Goal: Task Accomplishment & Management: Manage account settings

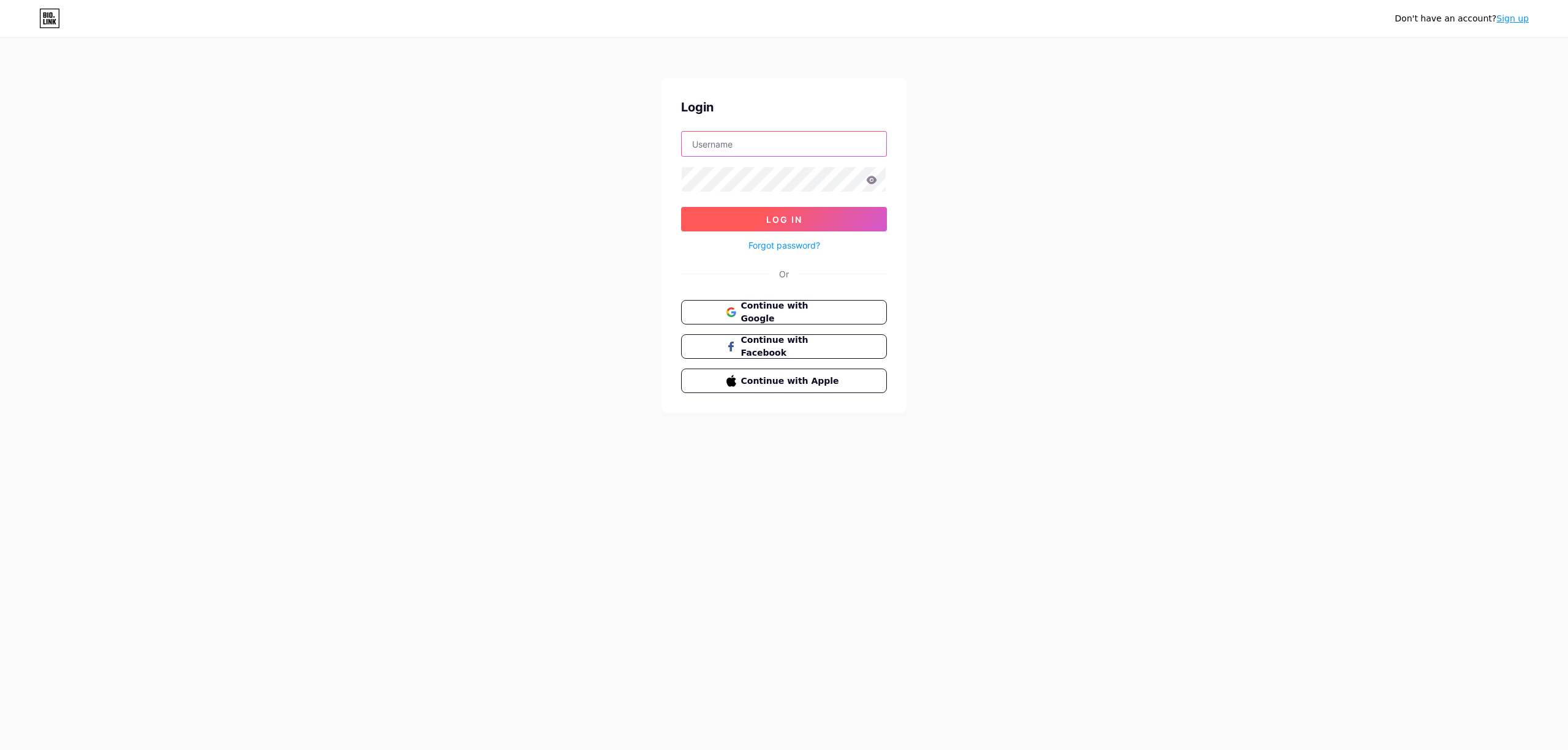
type input "[EMAIL_ADDRESS][DOMAIN_NAME]"
click at [821, 221] on button "Log In" at bounding box center [784, 218] width 206 height 25
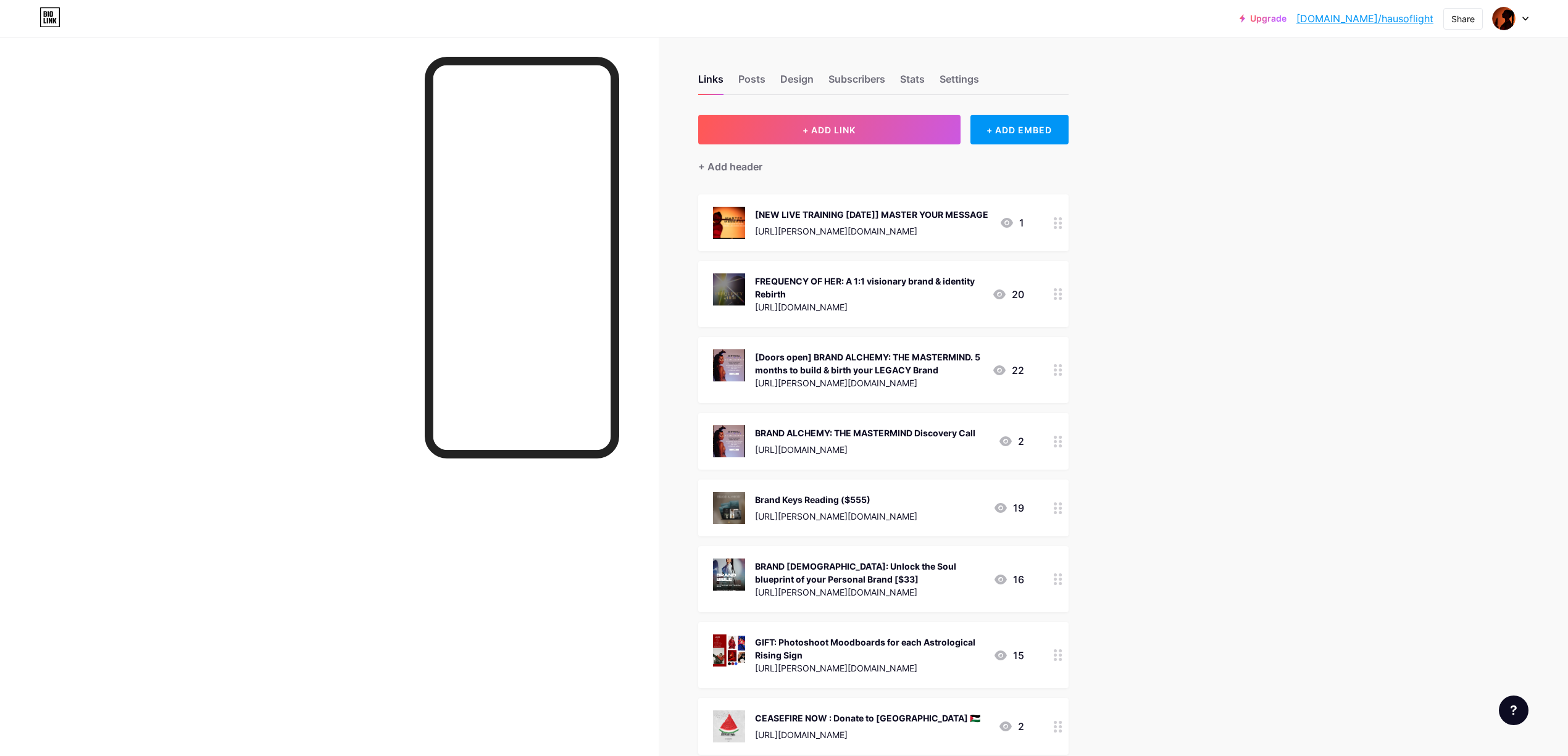
drag, startPoint x: 1303, startPoint y: 247, endPoint x: 1284, endPoint y: 250, distance: 19.2
click at [965, 221] on div "[NEW LIVE TRAINING [DATE]] MASTER YOUR MESSAGE [URL][PERSON_NAME][DOMAIN_NAME]" at bounding box center [872, 223] width 233 height 32
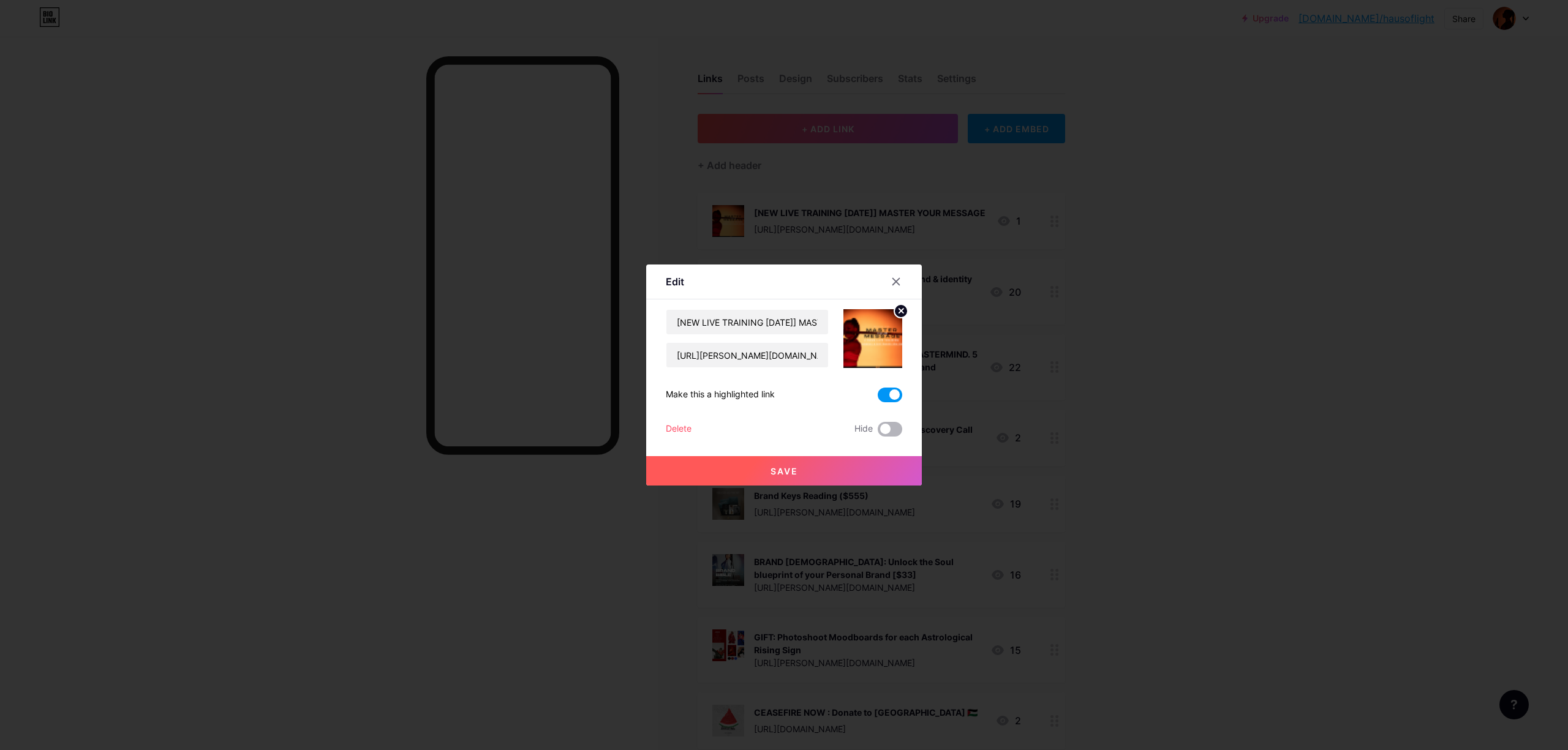
click at [887, 426] on span at bounding box center [889, 429] width 25 height 15
click at [877, 433] on input "checkbox" at bounding box center [877, 433] width 0 height 0
click at [840, 470] on button "Save" at bounding box center [784, 471] width 276 height 30
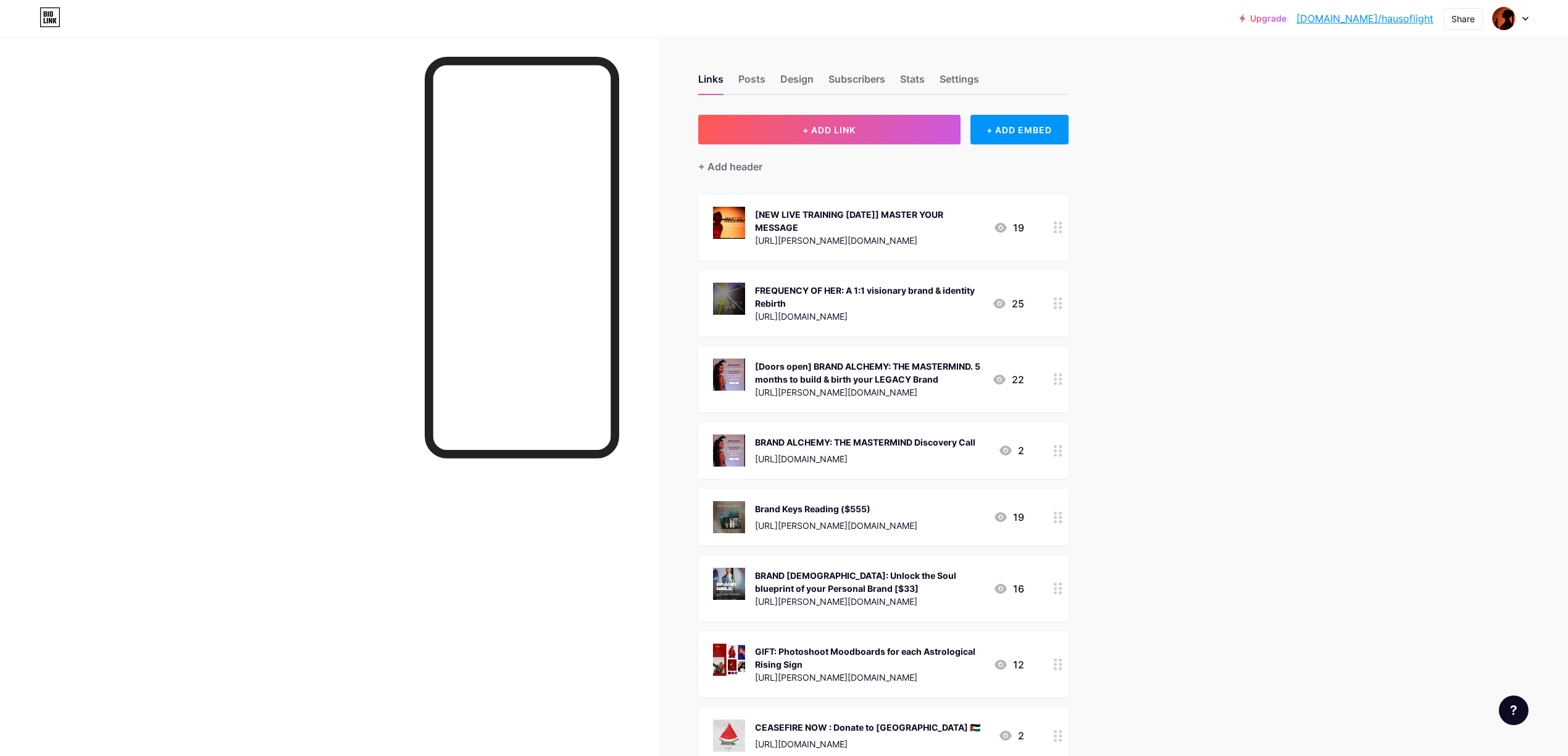
click at [970, 294] on div "FREQUENCY OF HER: A 1:1 visionary brand & identity Rebirth" at bounding box center [869, 297] width 227 height 26
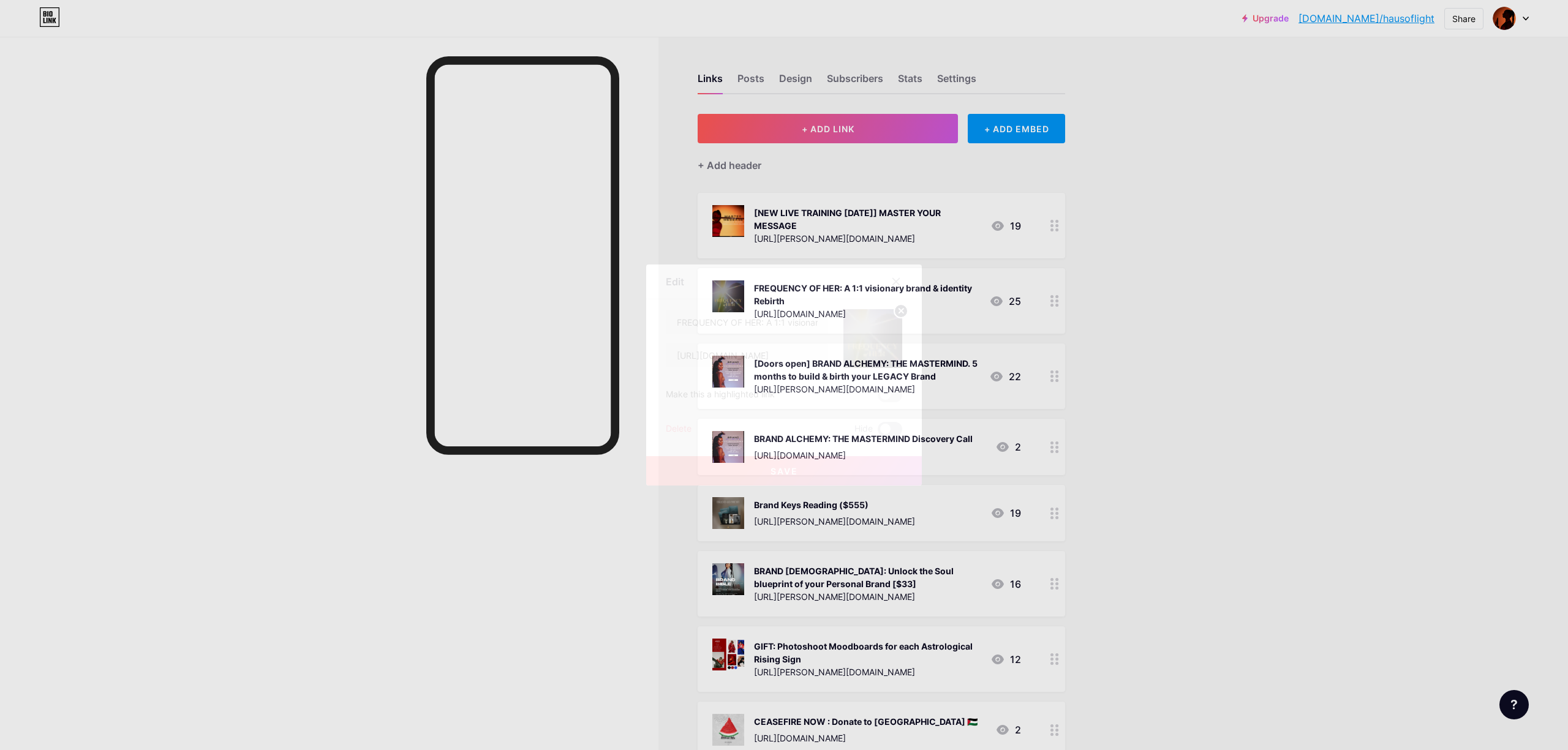
click at [887, 428] on span at bounding box center [889, 429] width 25 height 15
click at [877, 433] on input "checkbox" at bounding box center [877, 433] width 0 height 0
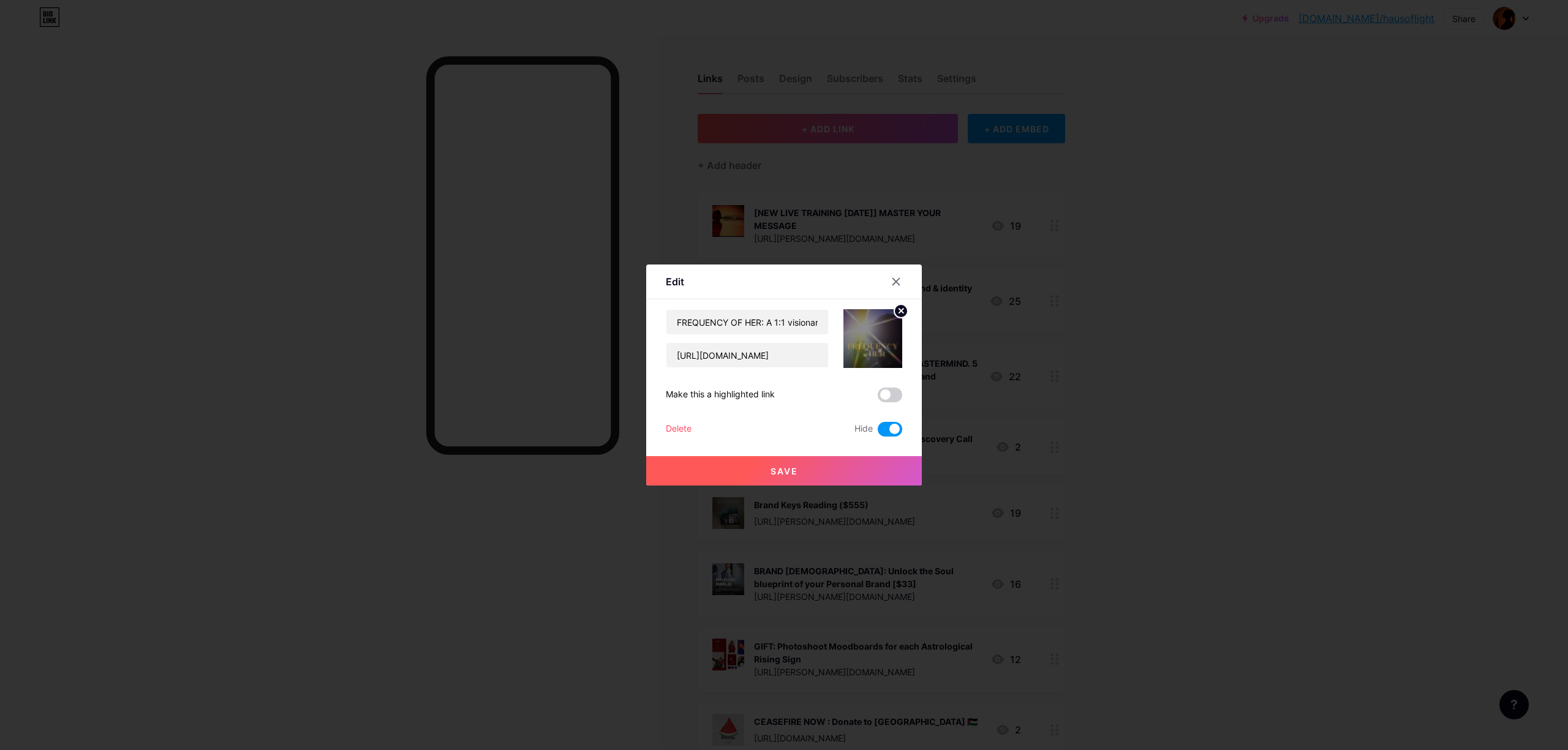
click at [843, 471] on button "Save" at bounding box center [784, 471] width 276 height 30
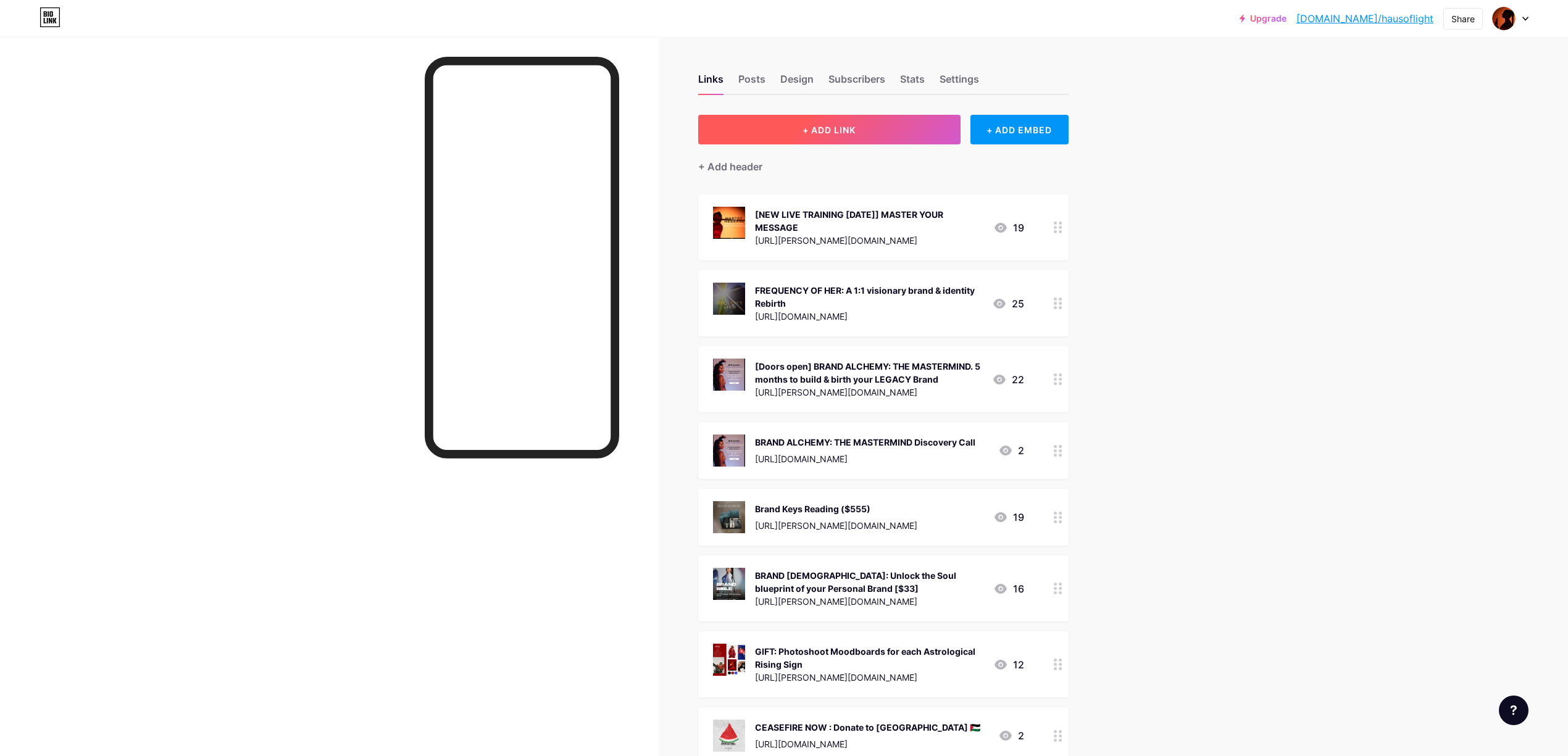
click at [865, 134] on button "+ ADD LINK" at bounding box center [829, 129] width 262 height 30
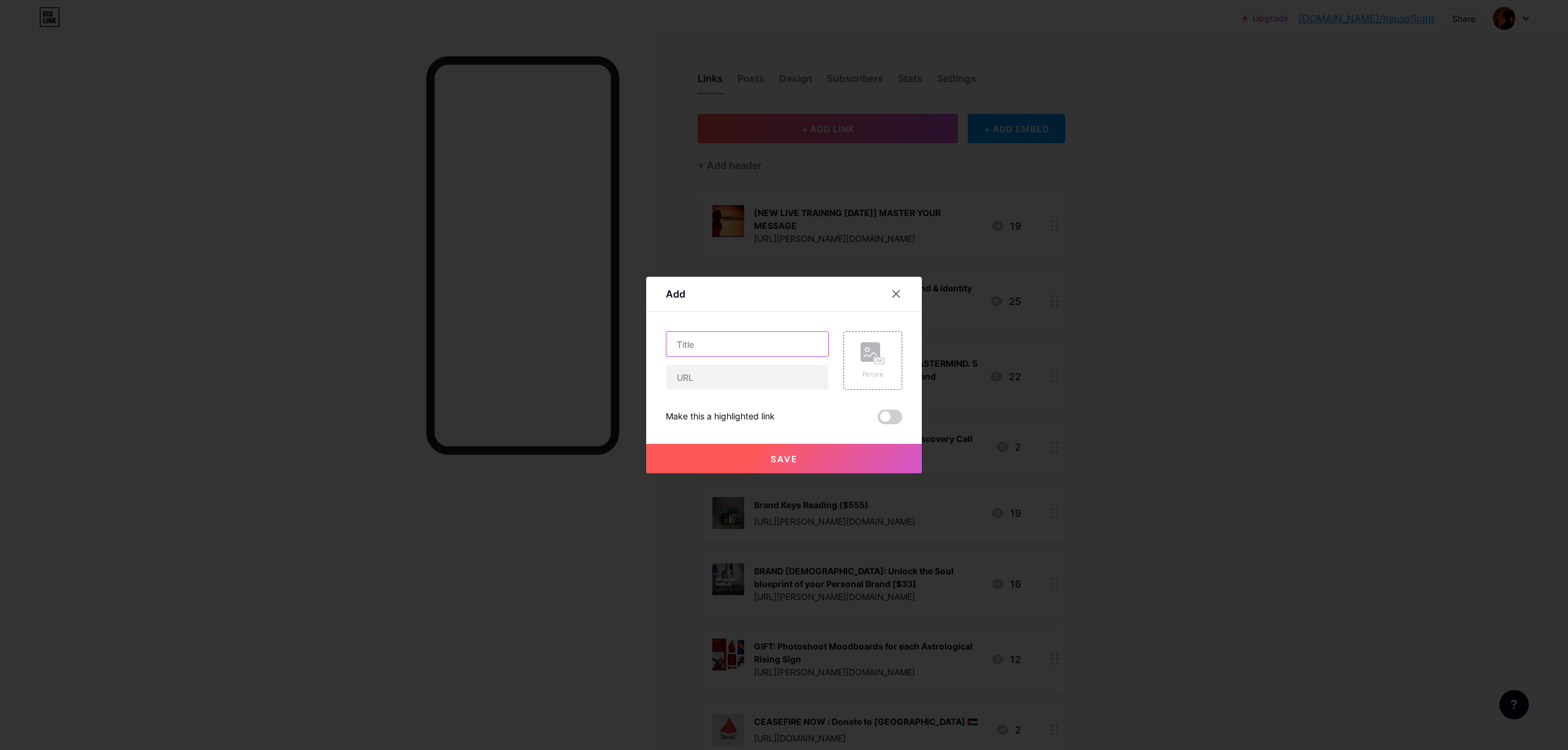
click at [740, 342] on input "text" at bounding box center [747, 344] width 162 height 25
type input "The Blueprint:"
click at [466, 561] on div at bounding box center [784, 375] width 1568 height 750
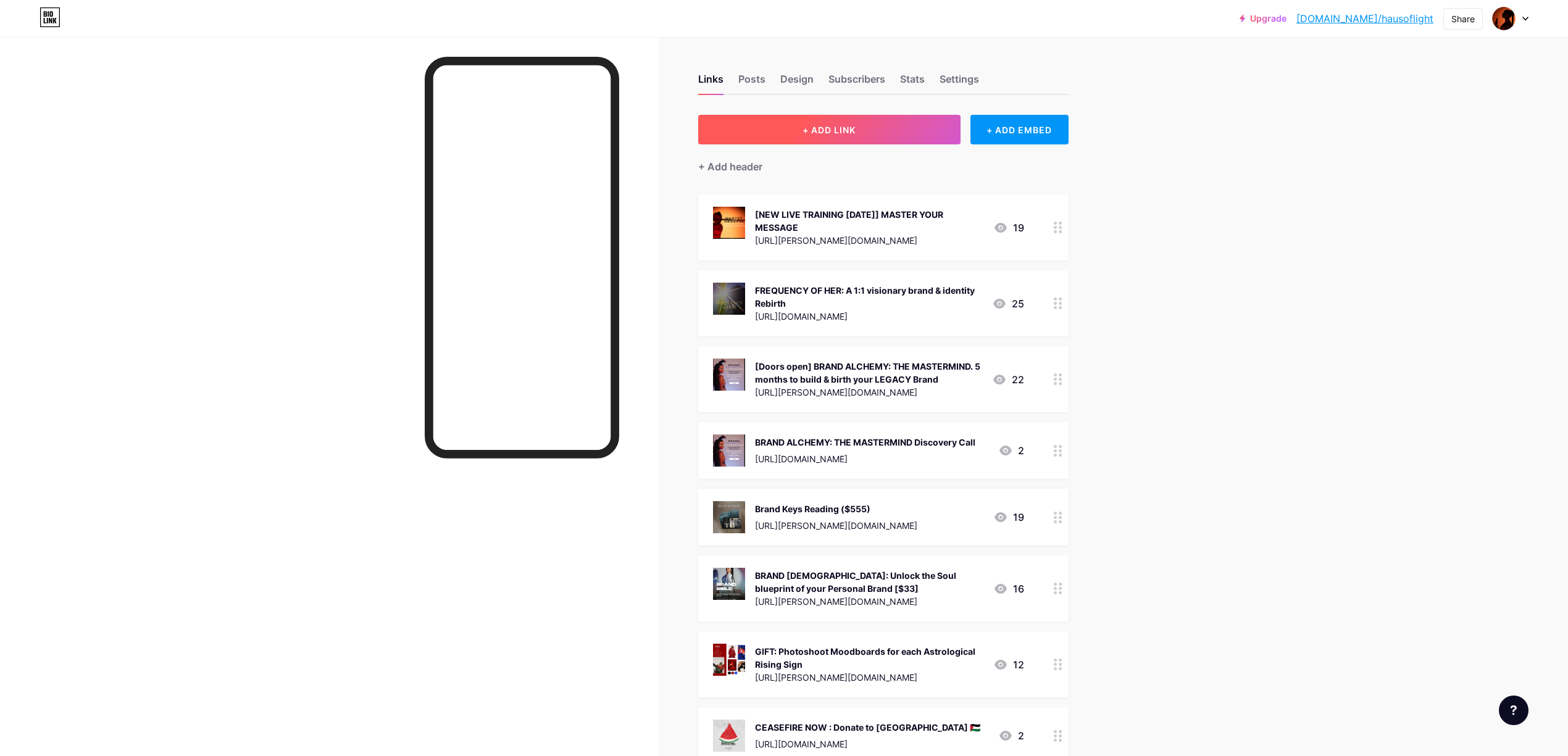
click at [847, 134] on span "+ ADD LINK" at bounding box center [829, 129] width 53 height 11
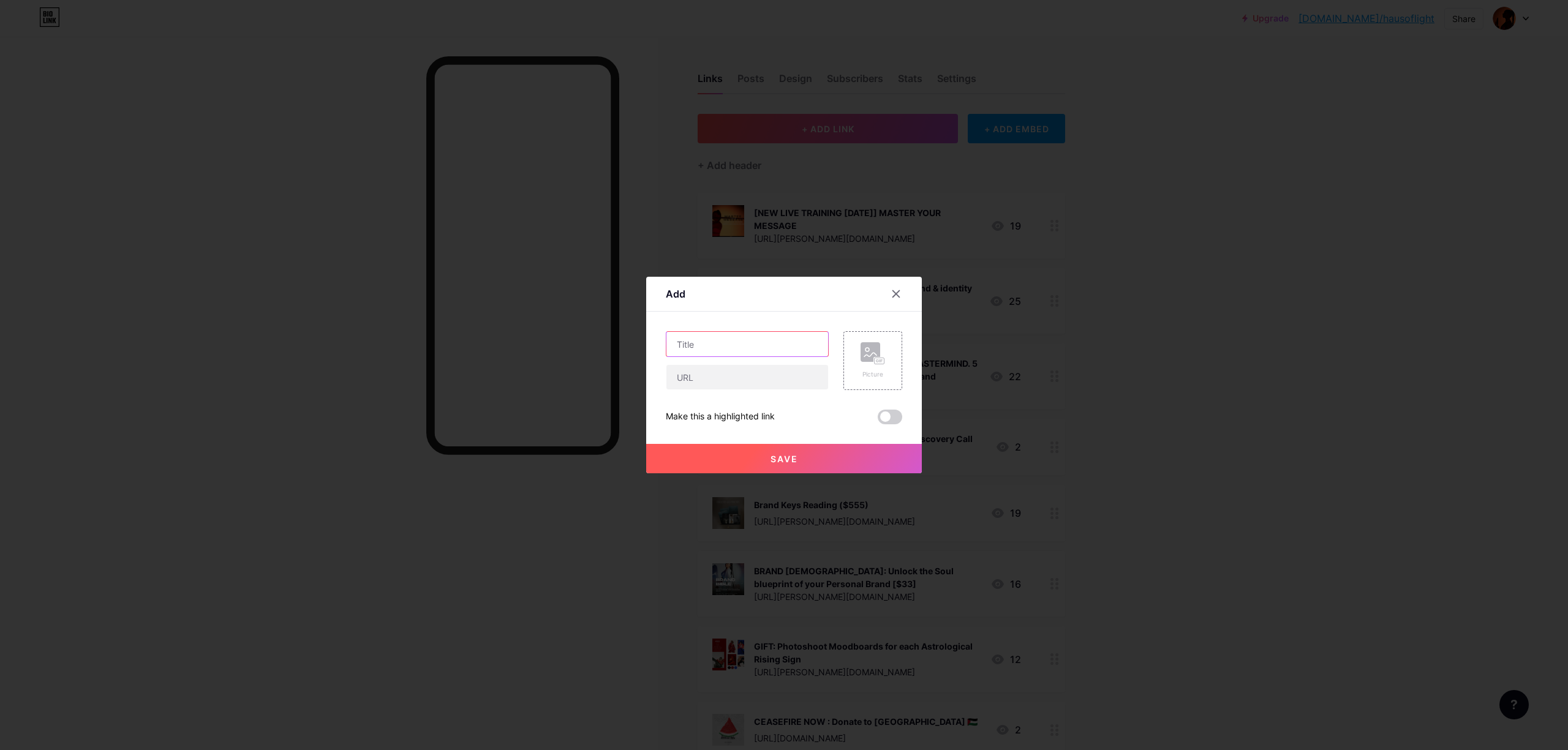
click at [716, 354] on input "text" at bounding box center [747, 344] width 162 height 25
click at [782, 346] on input "The Blueprint: 2-months Messaging Intensive" at bounding box center [747, 344] width 162 height 25
click at [692, 344] on input "The Blueprint: 2-months Messaging Intensive" at bounding box center [747, 344] width 162 height 25
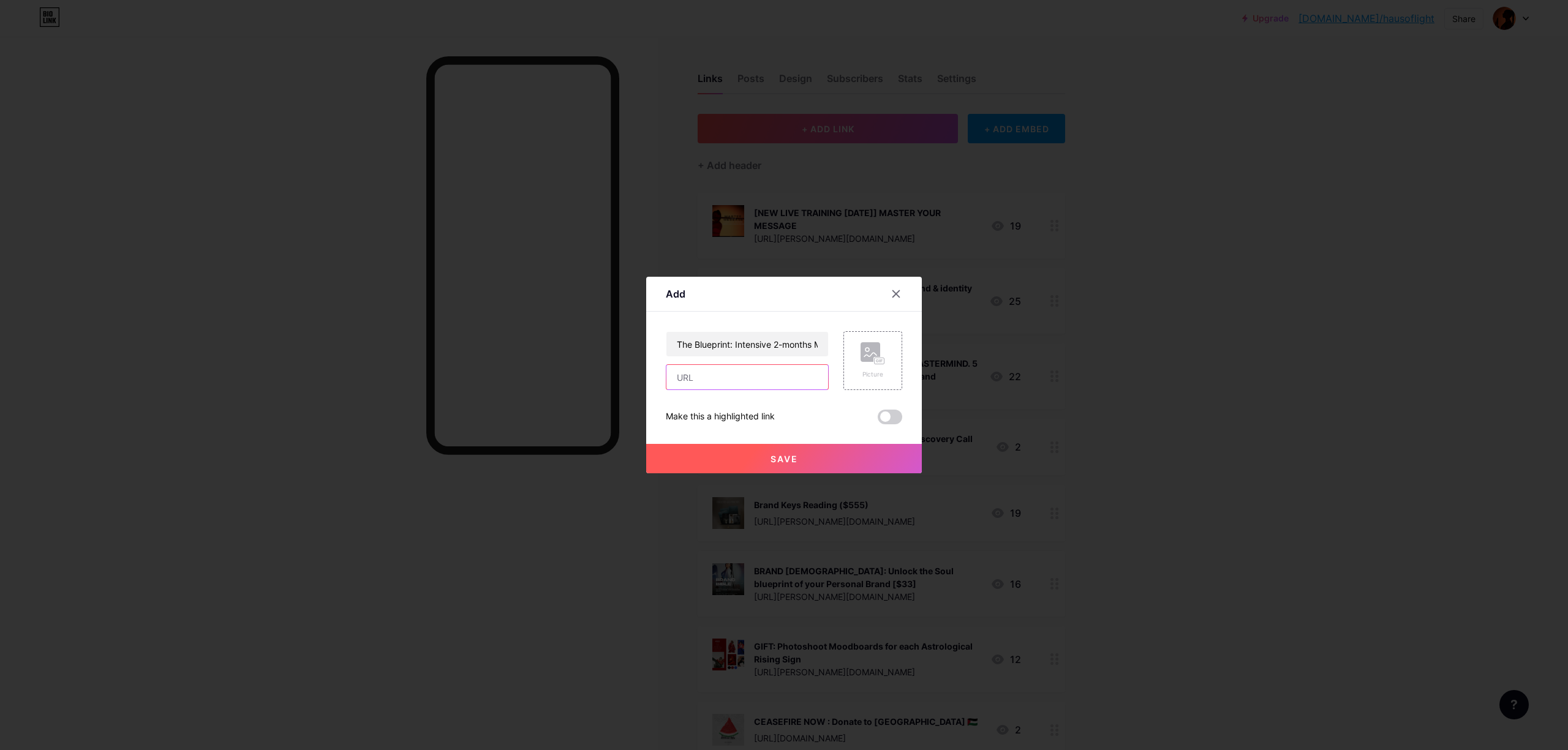
click at [761, 377] on input "text" at bounding box center [747, 376] width 162 height 25
drag, startPoint x: 678, startPoint y: 344, endPoint x: 692, endPoint y: 344, distance: 14.0
click at [678, 344] on input "The Blueprint: Intensive 2-months Messaging Minimind" at bounding box center [747, 344] width 162 height 25
type input "[Early Bird] The Blueprint: Intensive 2-months Messaging Minimind"
click at [739, 374] on input "text" at bounding box center [747, 376] width 162 height 25
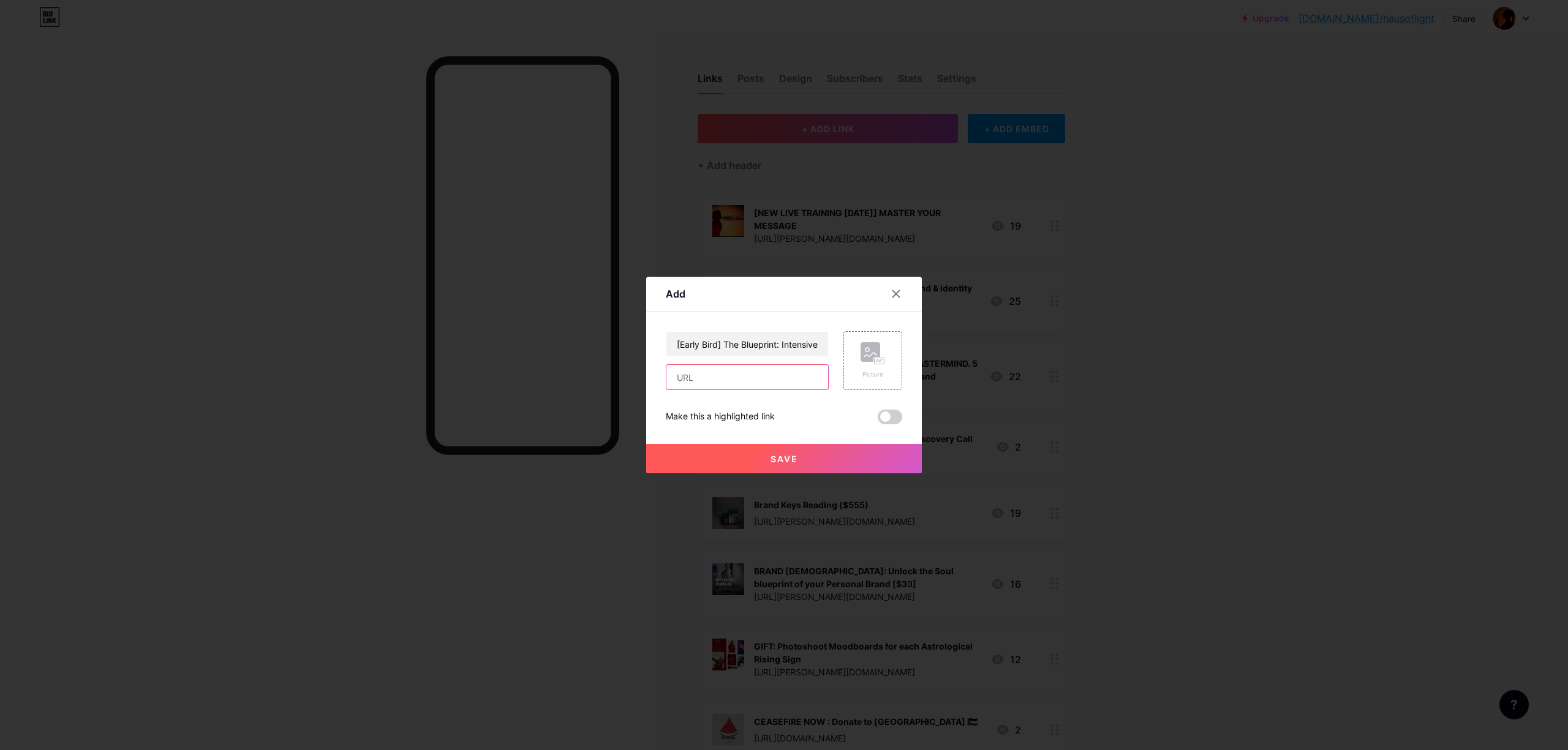
paste input "[URL][PERSON_NAME][DOMAIN_NAME]"
type input "[URL][PERSON_NAME][DOMAIN_NAME]"
click at [868, 353] on rect at bounding box center [870, 352] width 20 height 20
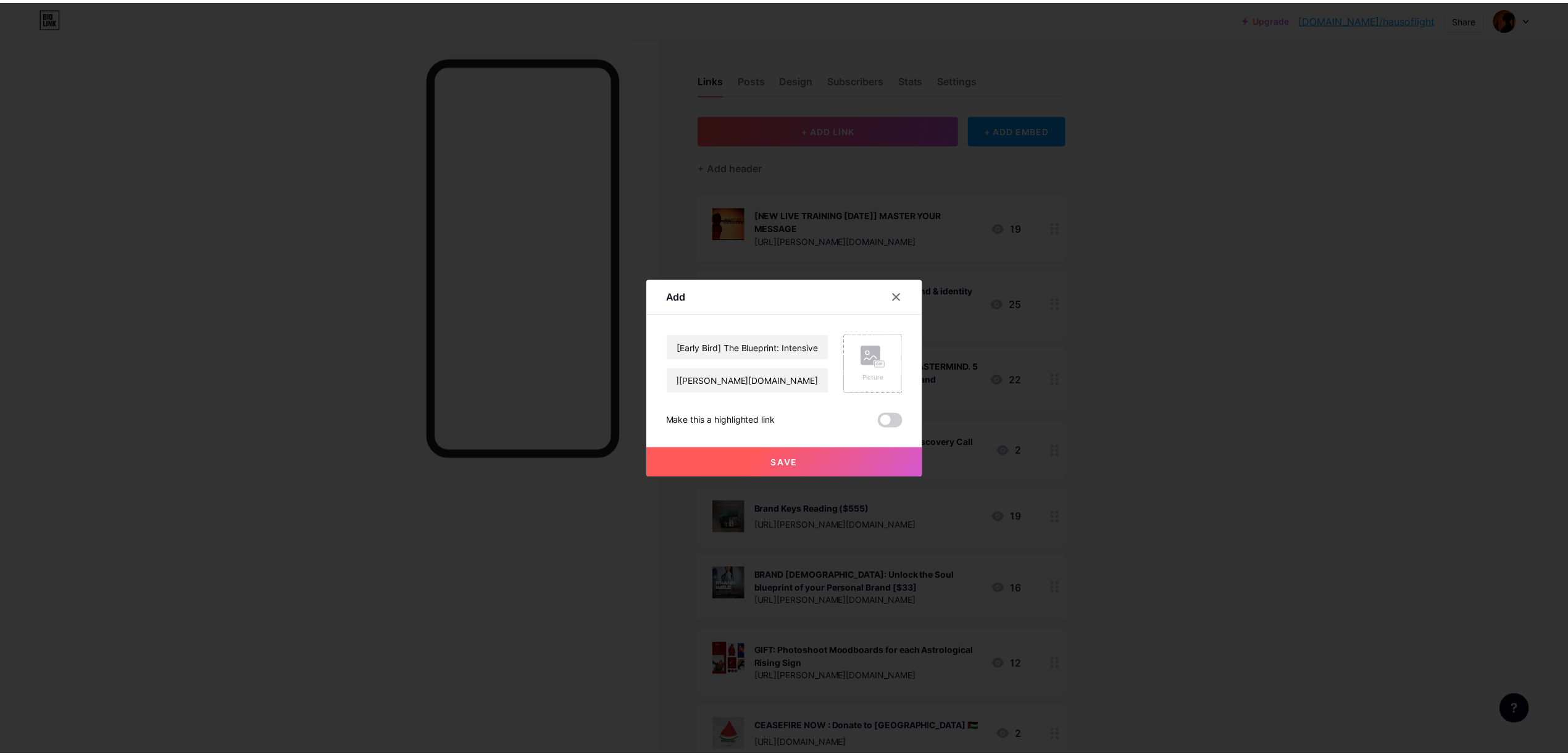
scroll to position [0, 0]
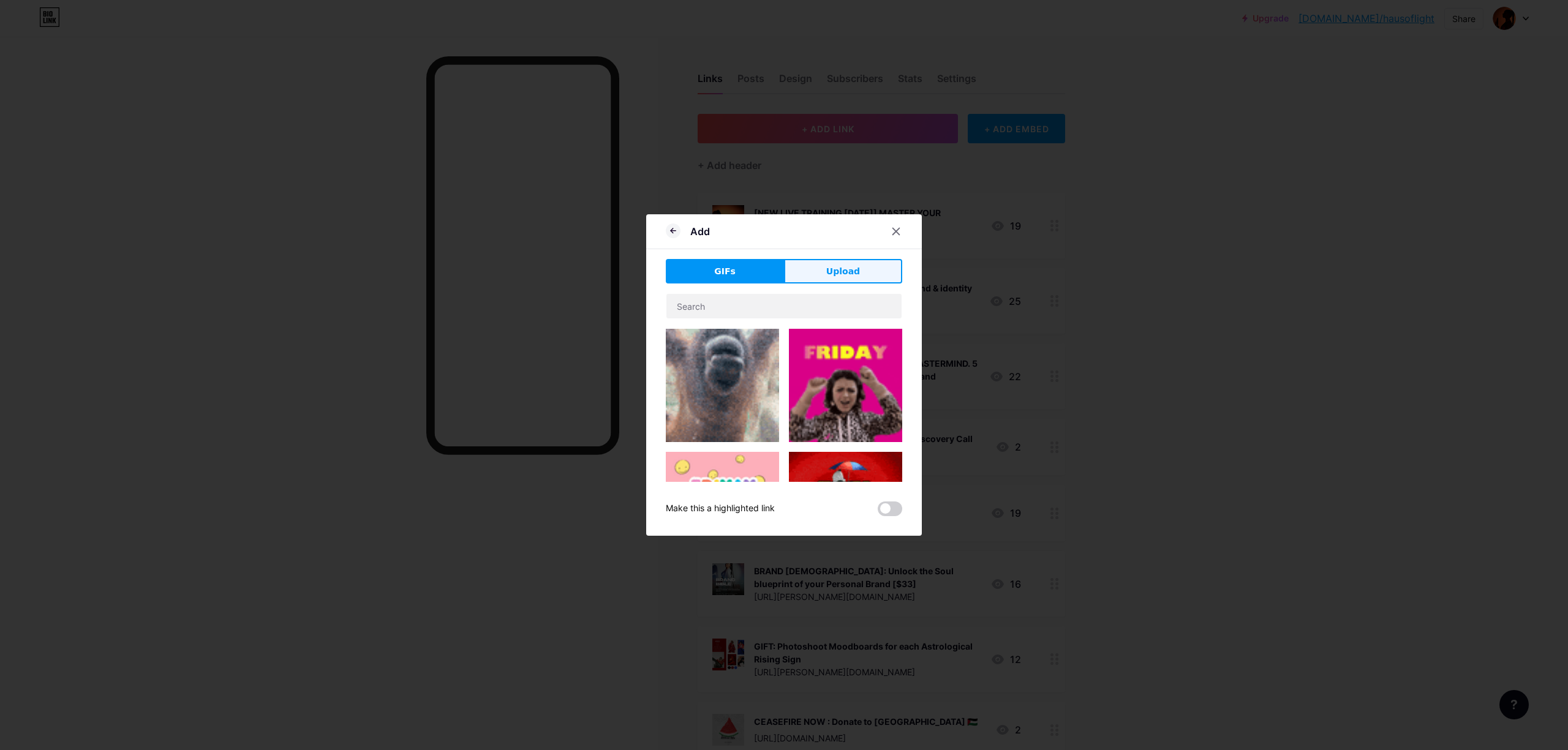
click at [847, 271] on span "Upload" at bounding box center [843, 271] width 34 height 13
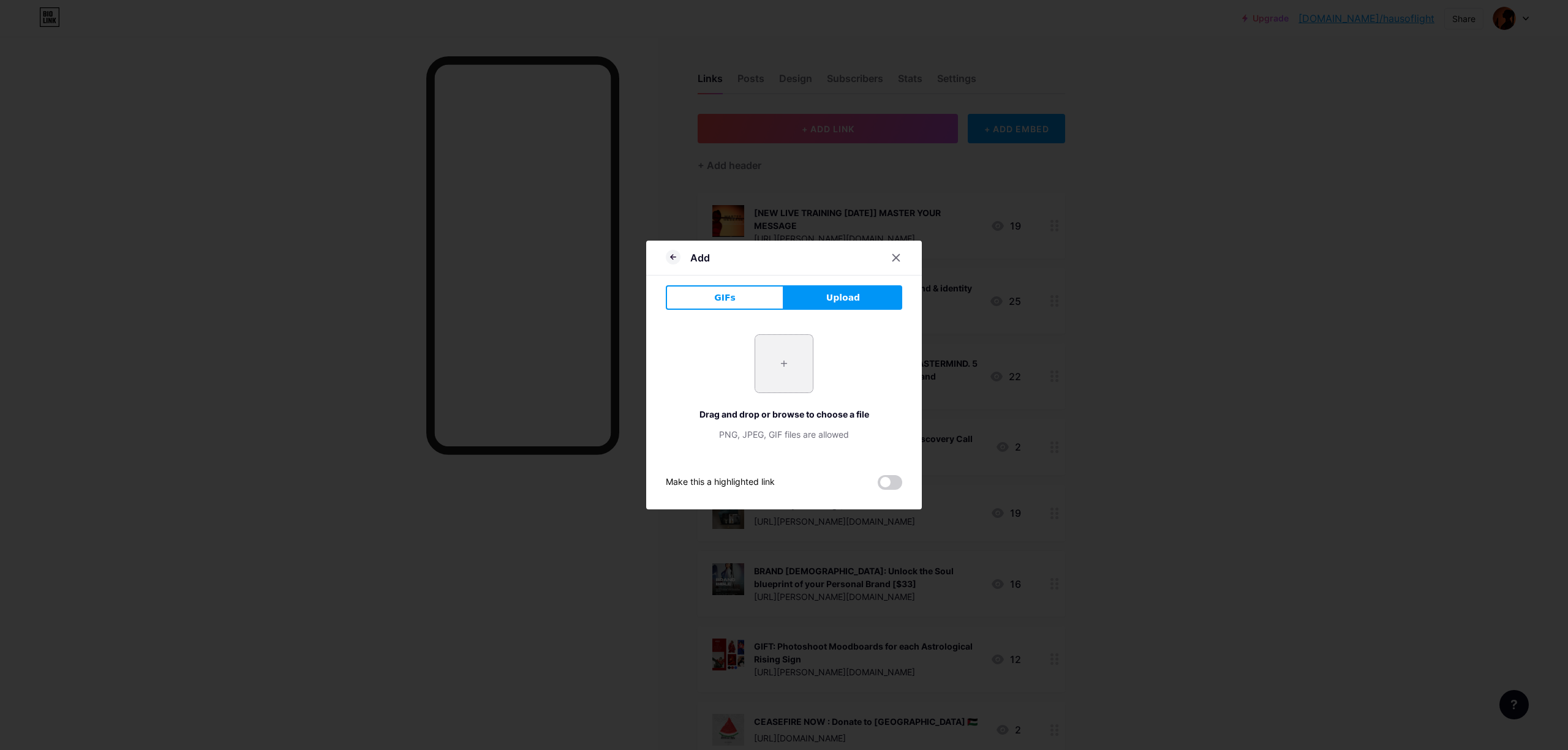
click at [794, 374] on input "file" at bounding box center [784, 364] width 57 height 57
type input "C:\fakepath\MINIMIND HERO.png"
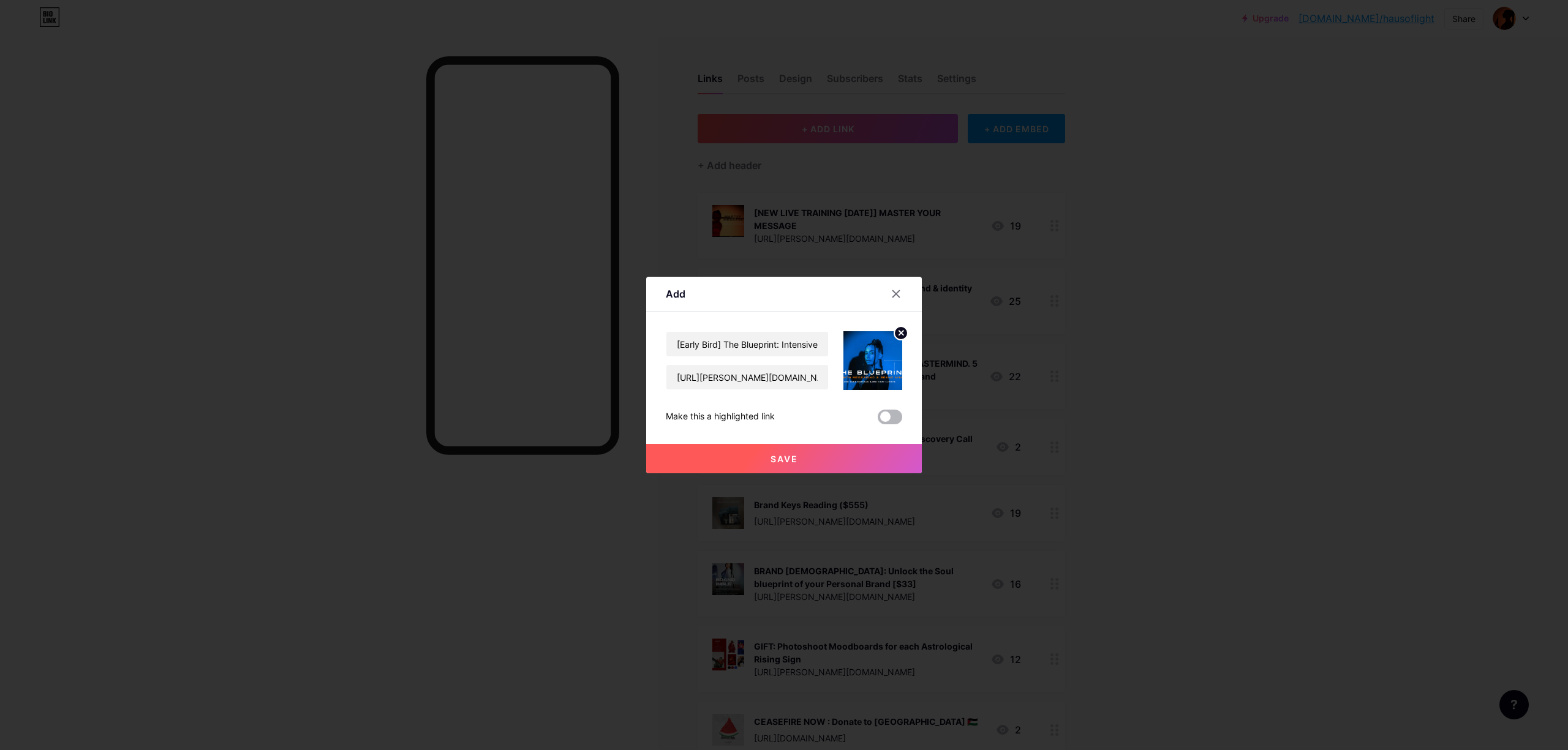
click at [891, 423] on span at bounding box center [889, 417] width 25 height 15
click at [877, 420] on input "checkbox" at bounding box center [877, 420] width 0 height 0
click at [902, 334] on icon at bounding box center [901, 333] width 4 height 4
click at [872, 370] on div "Picture" at bounding box center [872, 374] width 25 height 9
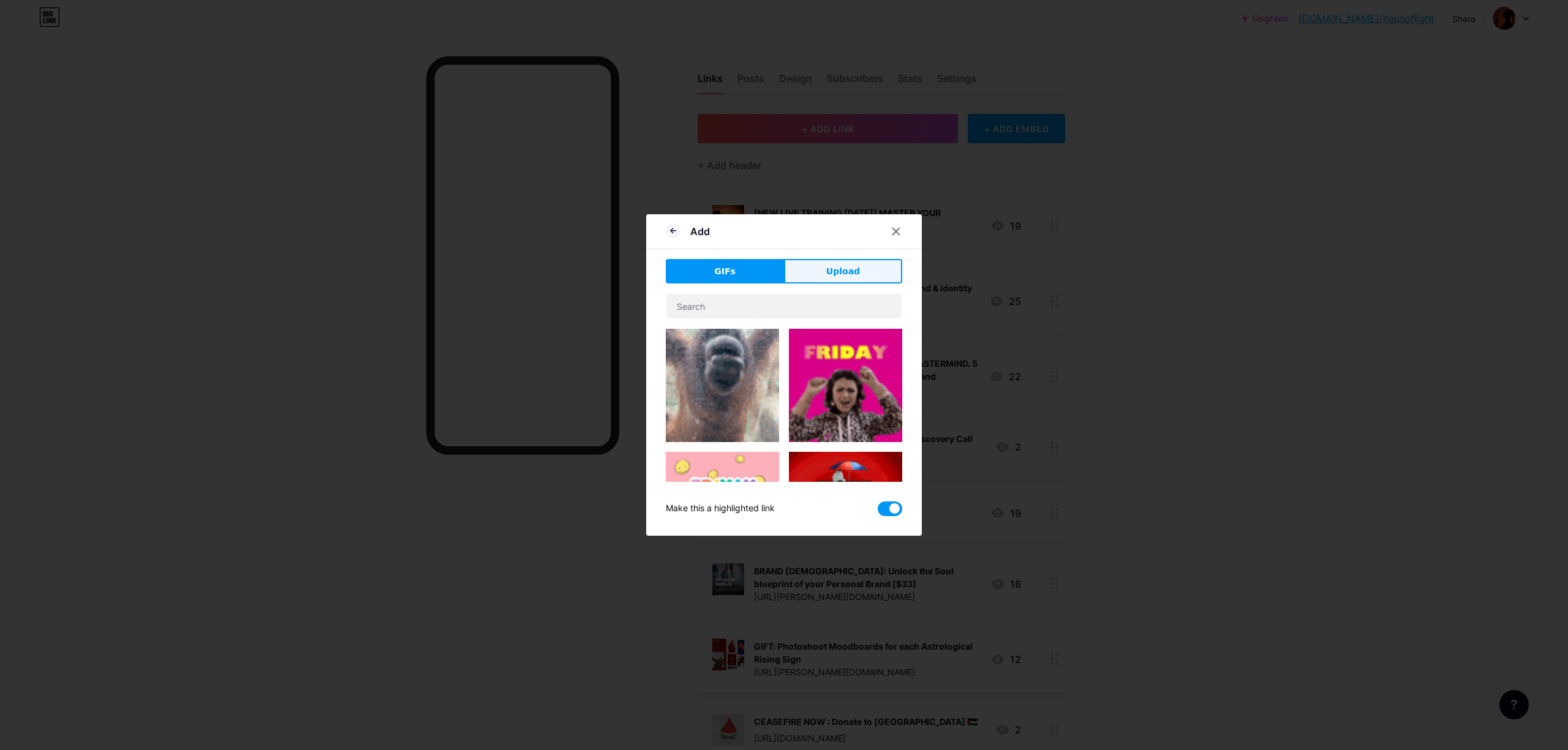
click at [840, 263] on button "Upload" at bounding box center [843, 271] width 119 height 25
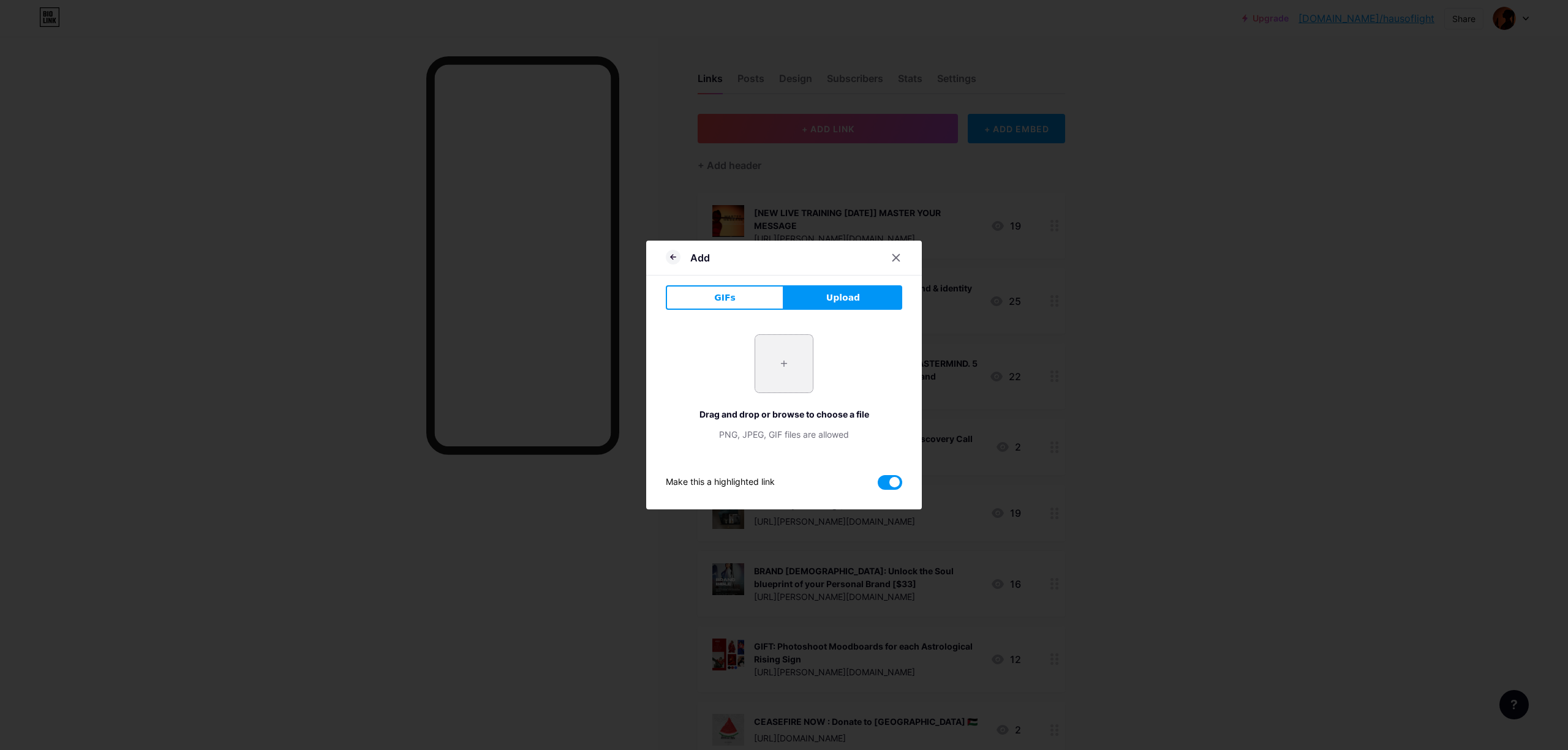
click at [789, 375] on input "file" at bounding box center [784, 364] width 57 height 57
type input "C:\fakepath\blueprint form header.png"
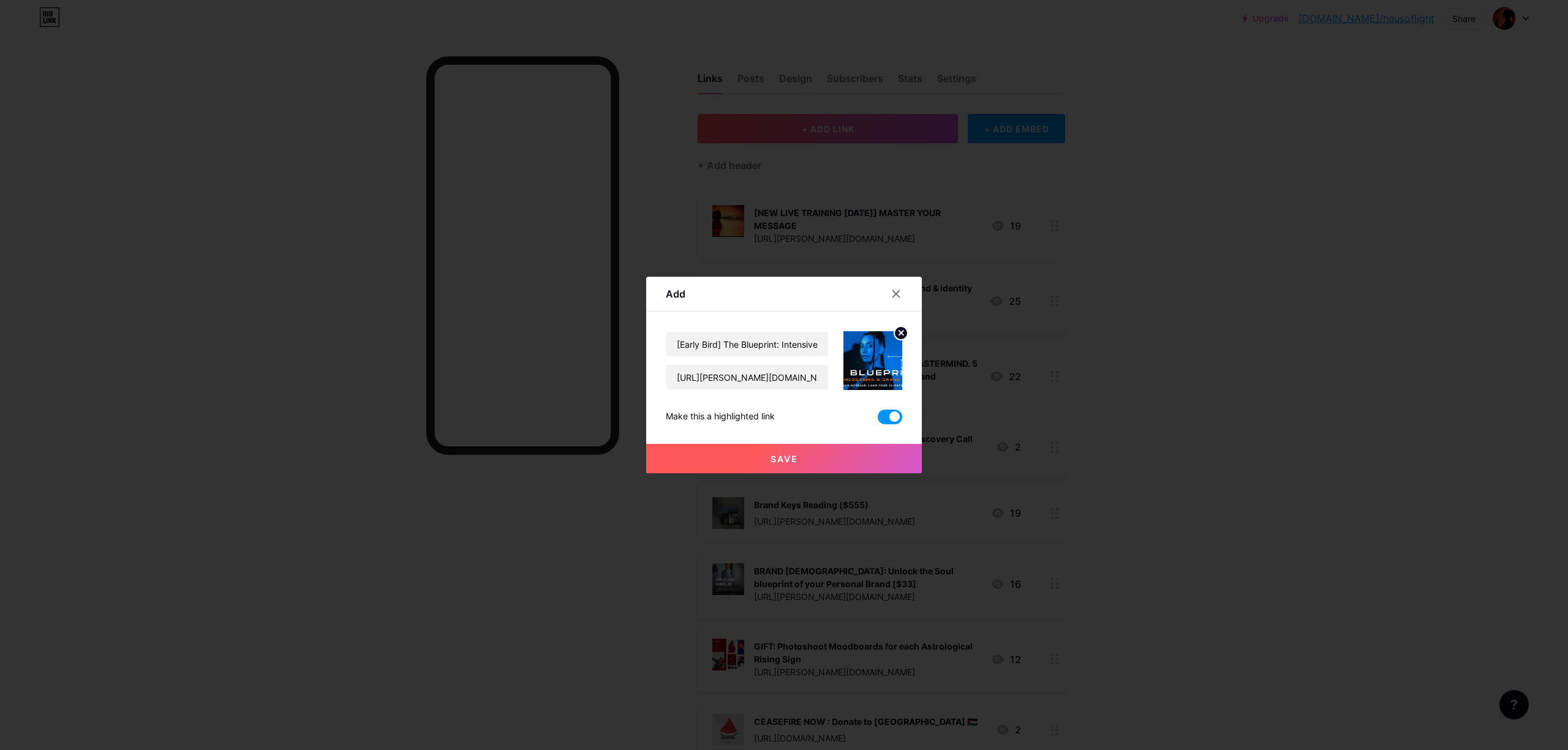
click at [899, 329] on circle at bounding box center [901, 333] width 14 height 14
click at [872, 354] on icon at bounding box center [870, 355] width 12 height 4
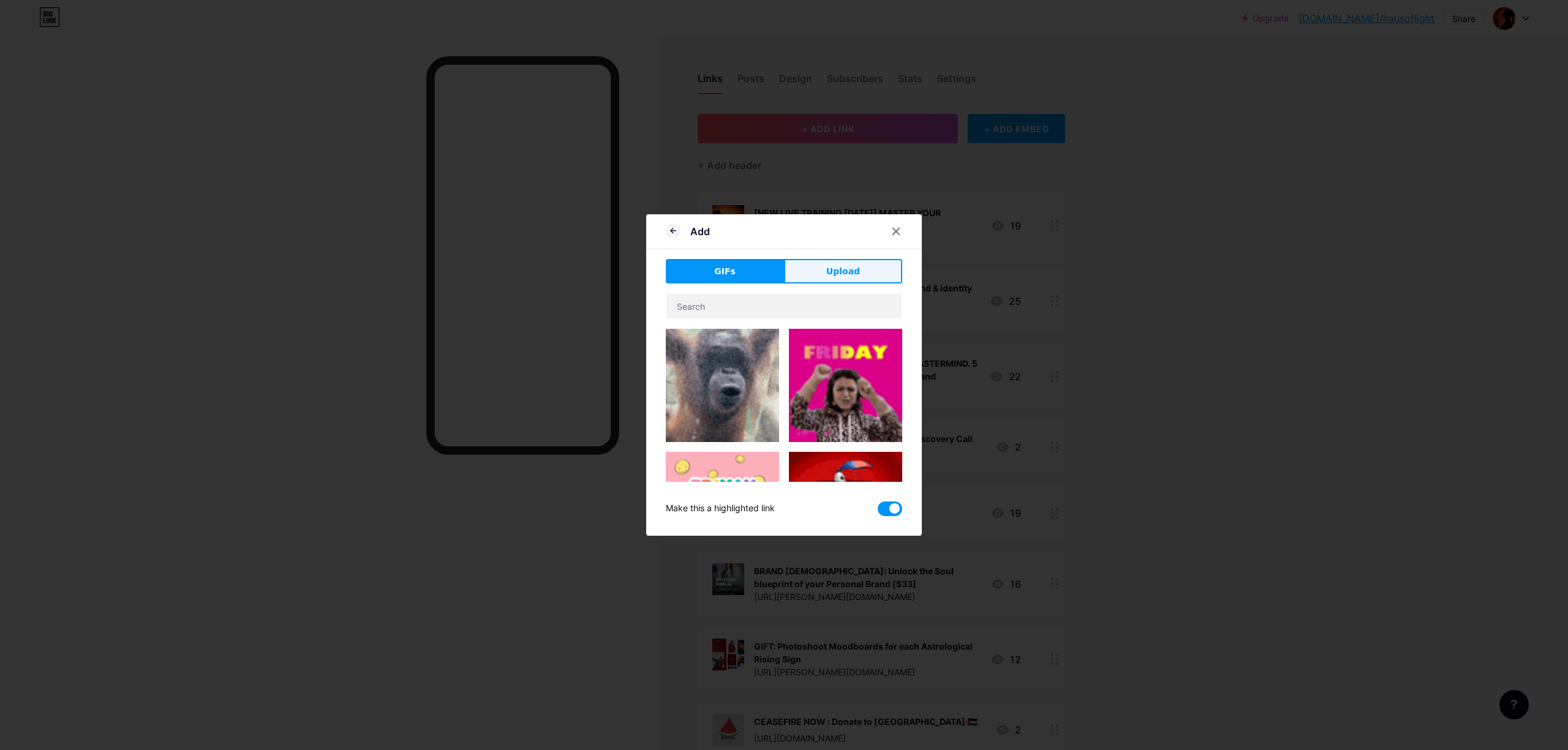
click at [840, 273] on span "Upload" at bounding box center [843, 271] width 34 height 13
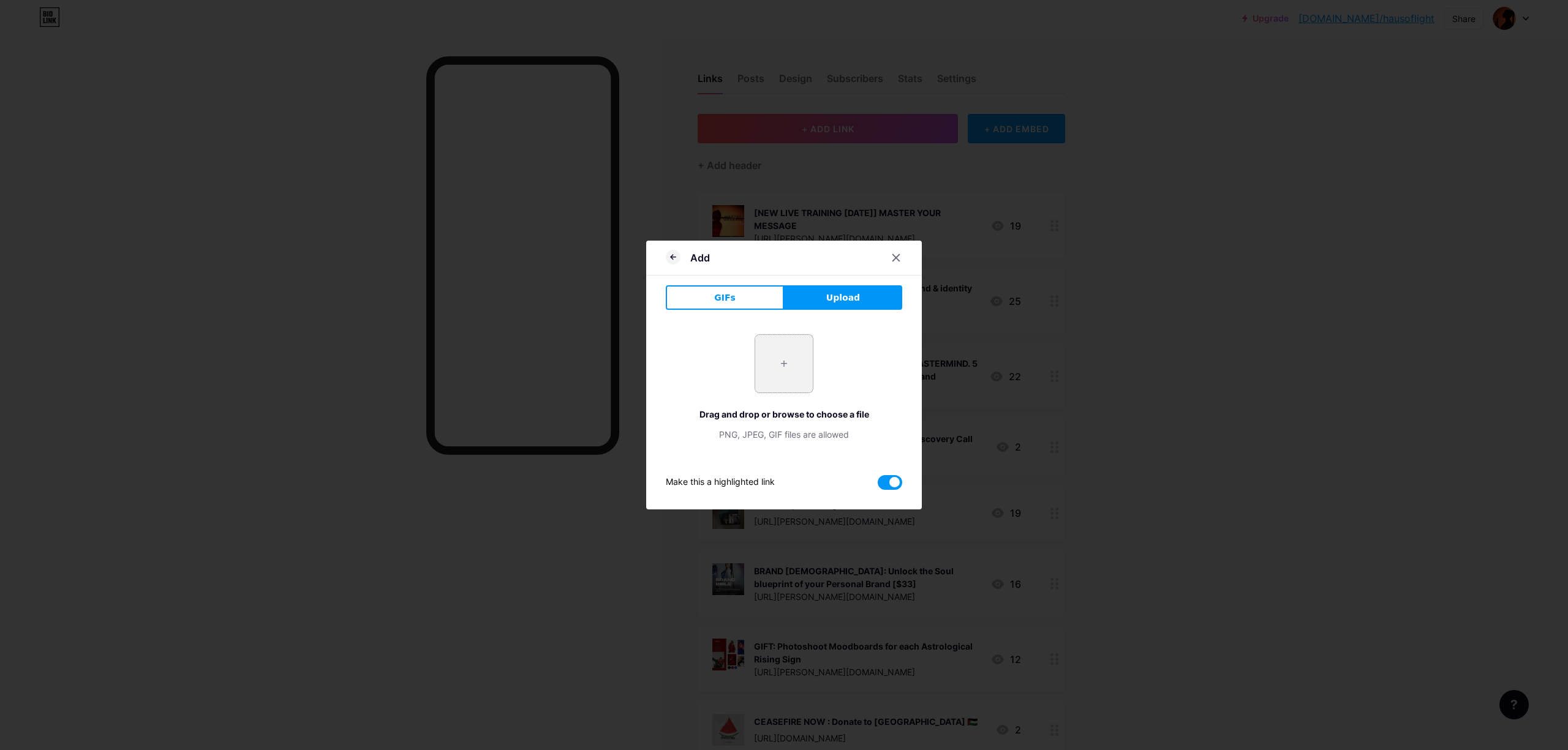
click at [785, 361] on input "file" at bounding box center [784, 364] width 57 height 57
type input "C:\fakepath\MINIMIND HERO.png"
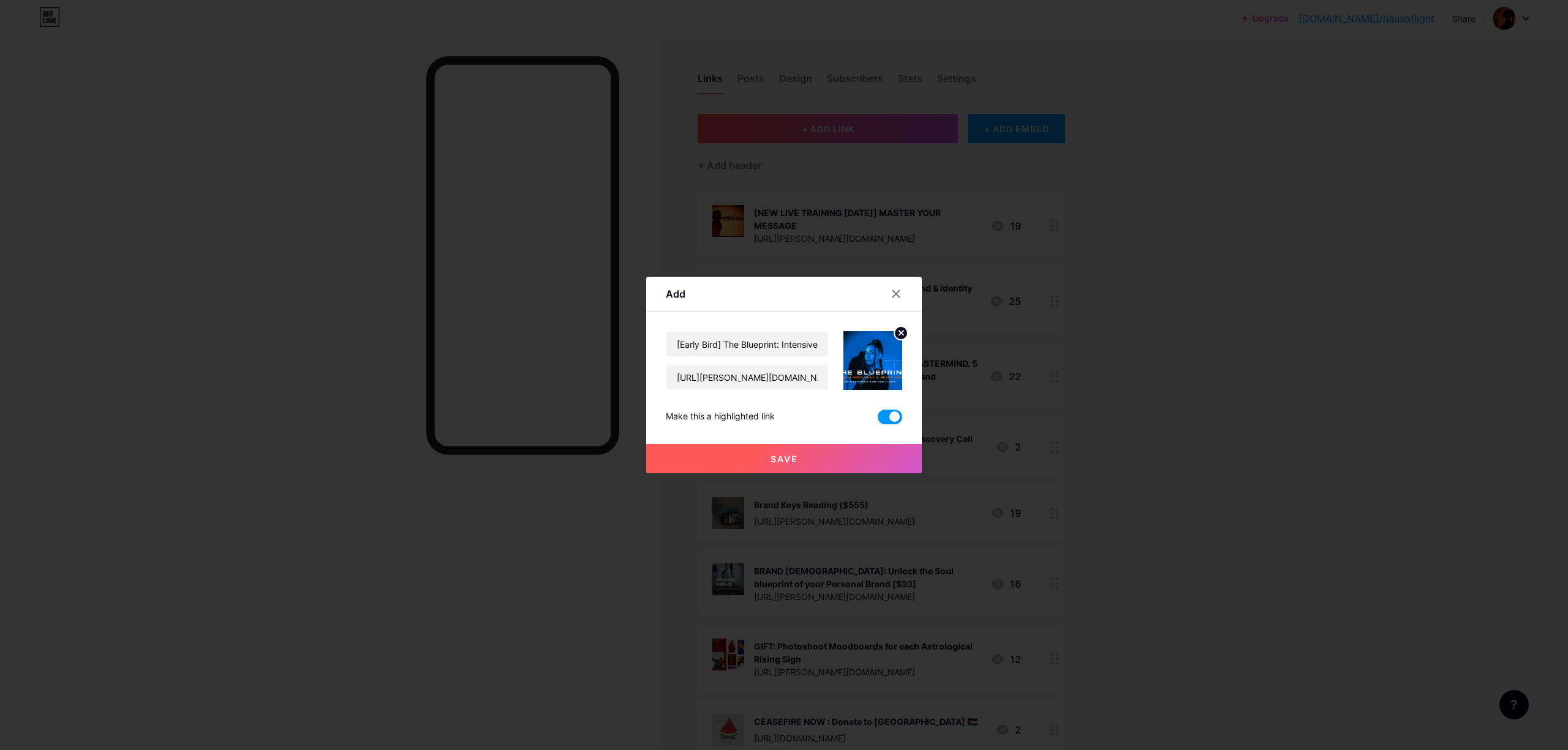
click at [802, 460] on button "Save" at bounding box center [784, 458] width 276 height 30
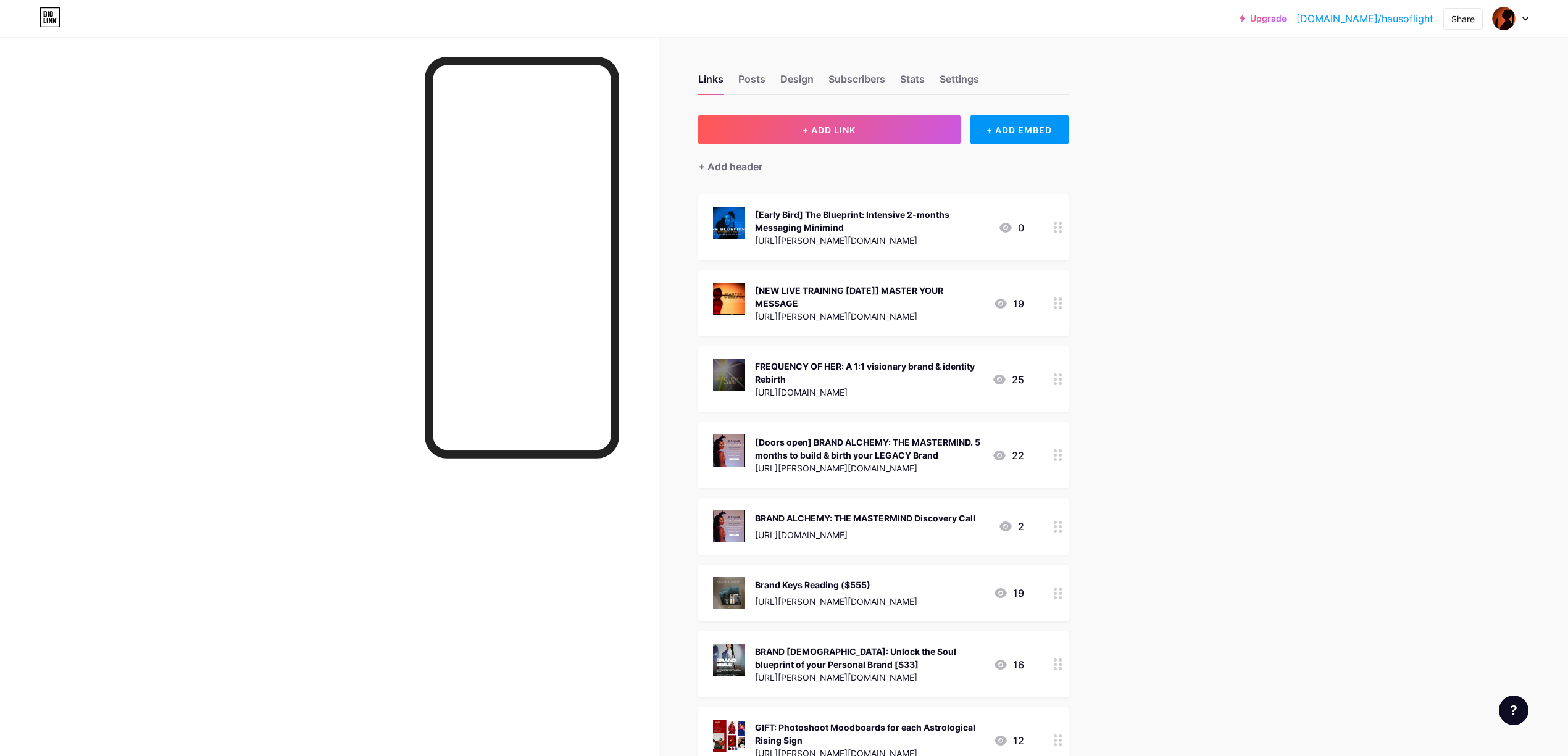
click at [841, 216] on div "[Early Bird] The Blueprint: Intensive 2-months Messaging Minimind" at bounding box center [872, 221] width 233 height 26
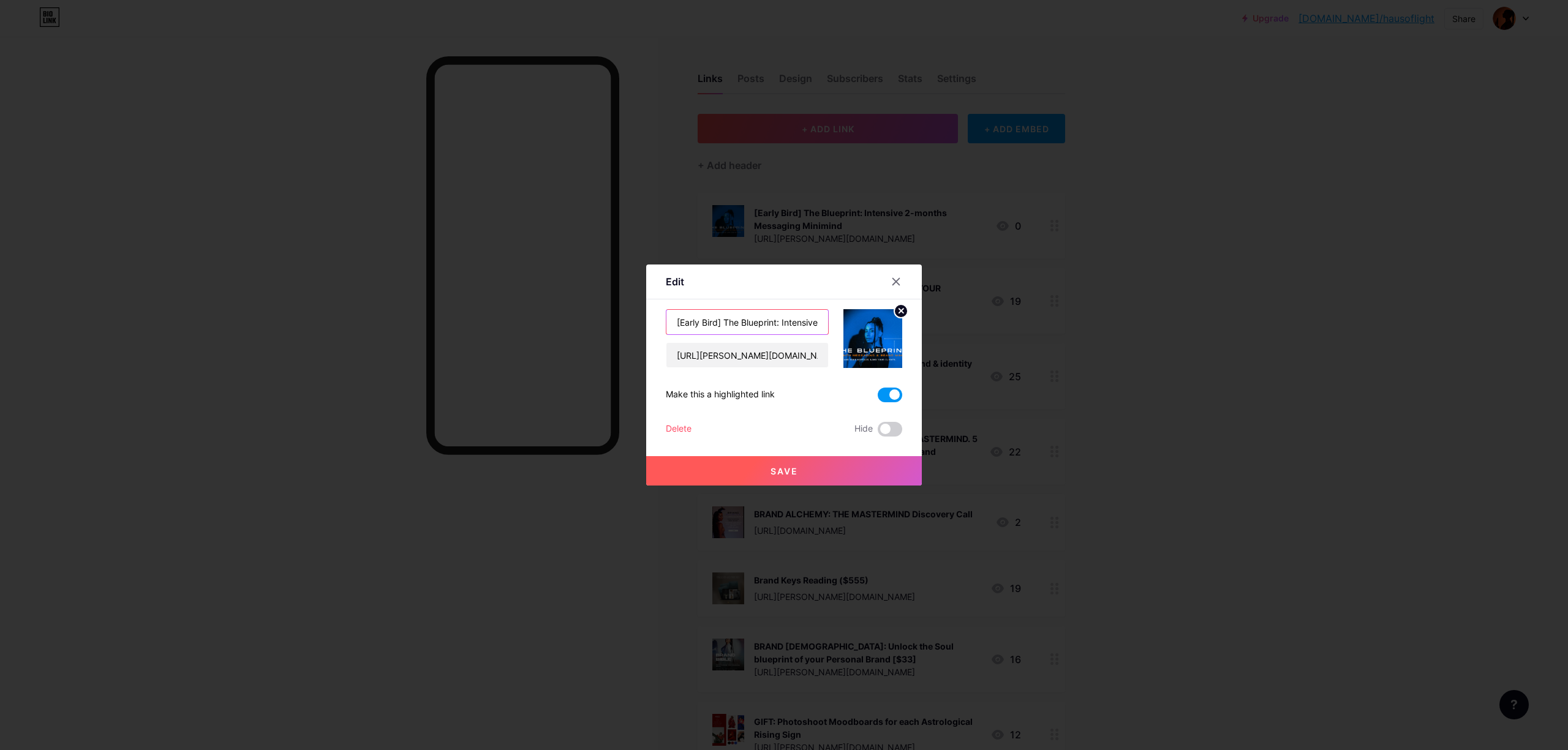
drag, startPoint x: 779, startPoint y: 322, endPoint x: 728, endPoint y: 321, distance: 51.0
click at [728, 321] on input "[Early Bird] The Blueprint: Intensive 2-months Messaging Minimind" at bounding box center [747, 322] width 162 height 25
type input "[Early Bird] THE BLUEPRINT: Intensive 2-months Messaging Minimind"
click at [790, 468] on span "Save" at bounding box center [784, 471] width 28 height 11
